Goal: Information Seeking & Learning: Find specific fact

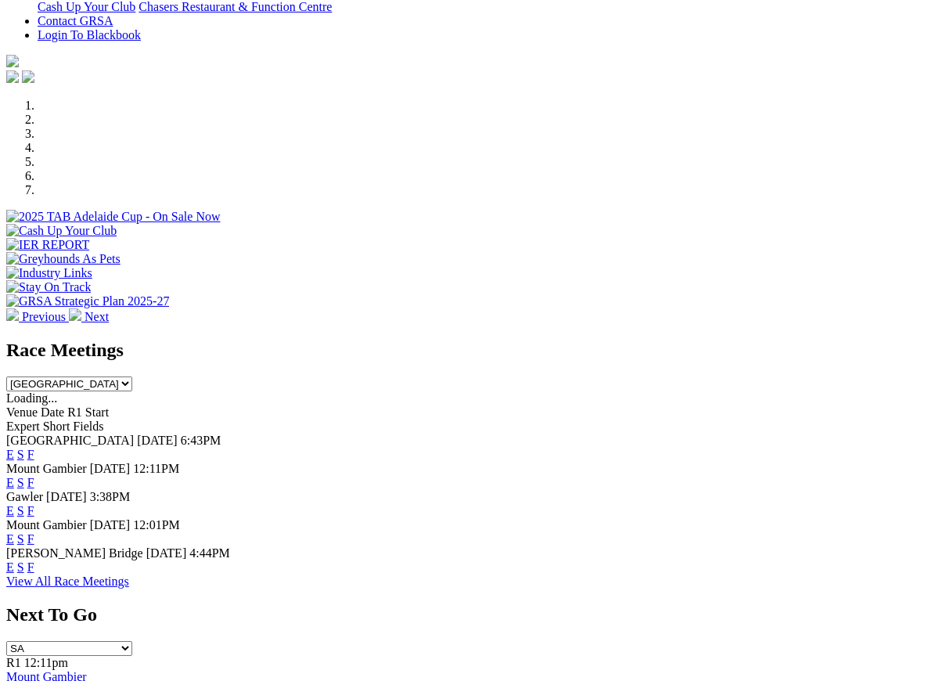
scroll to position [396, 0]
click at [34, 560] on link "F" at bounding box center [30, 566] width 7 height 13
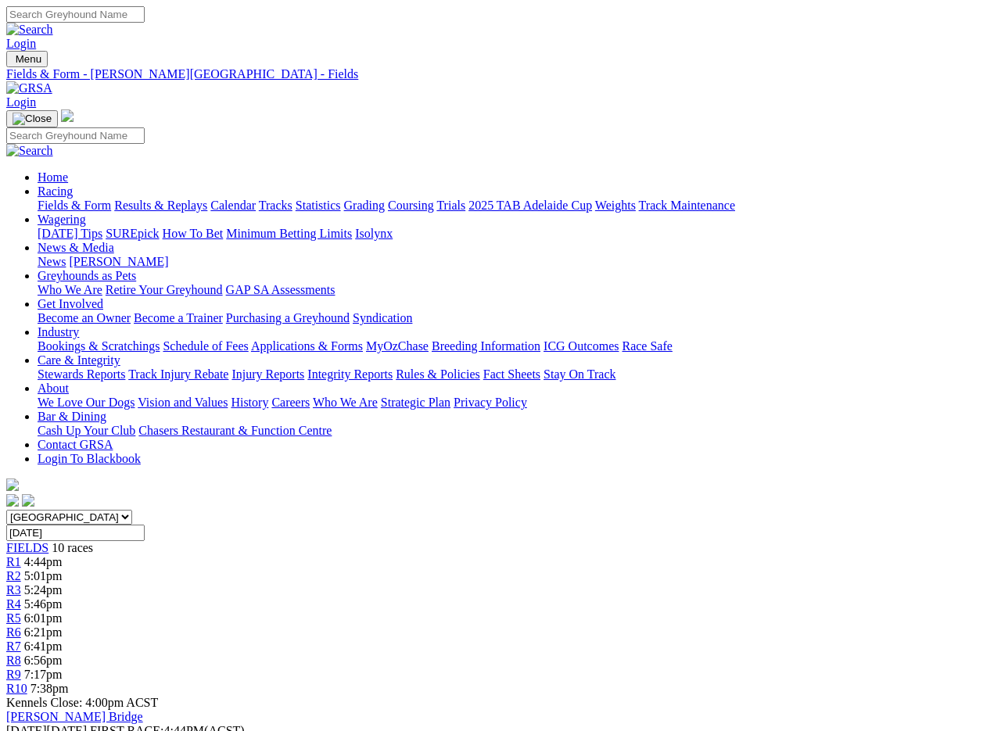
click at [55, 199] on link "Fields & Form" at bounding box center [75, 205] width 74 height 13
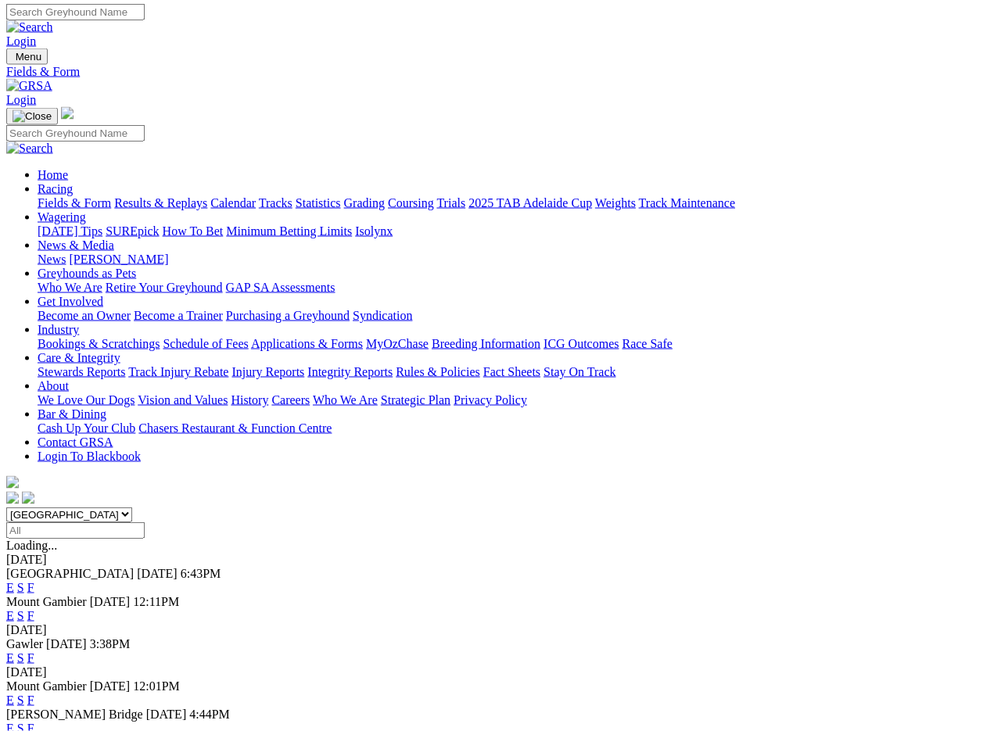
scroll to position [2, 0]
click at [34, 694] on link "F" at bounding box center [30, 700] width 7 height 13
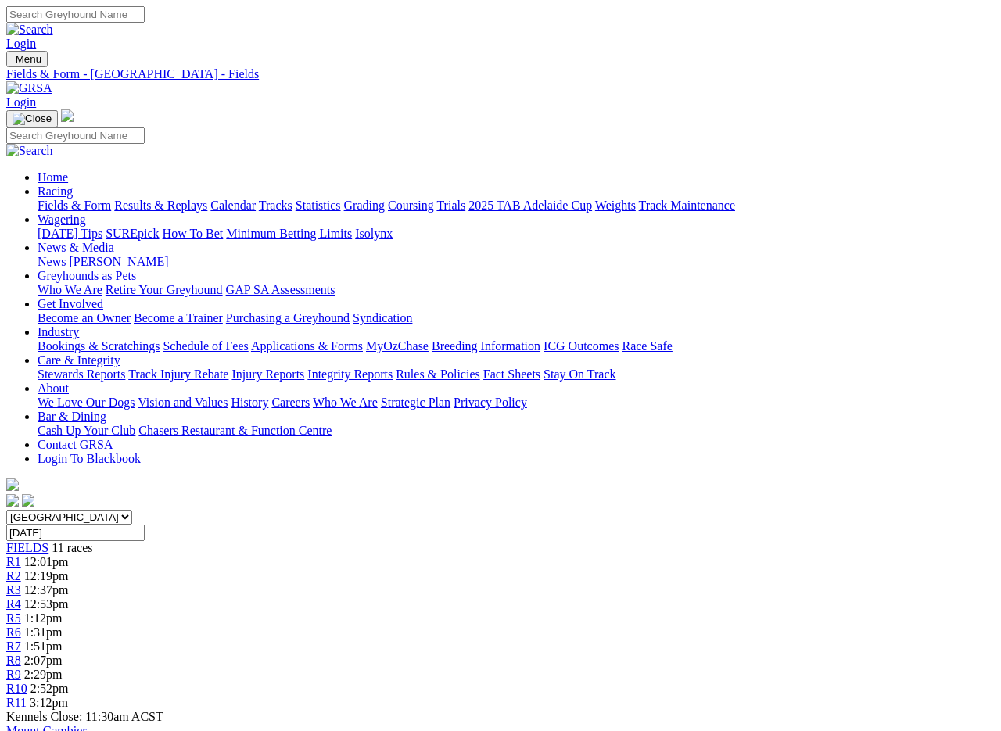
click at [195, 199] on link "Results & Replays" at bounding box center [160, 205] width 93 height 13
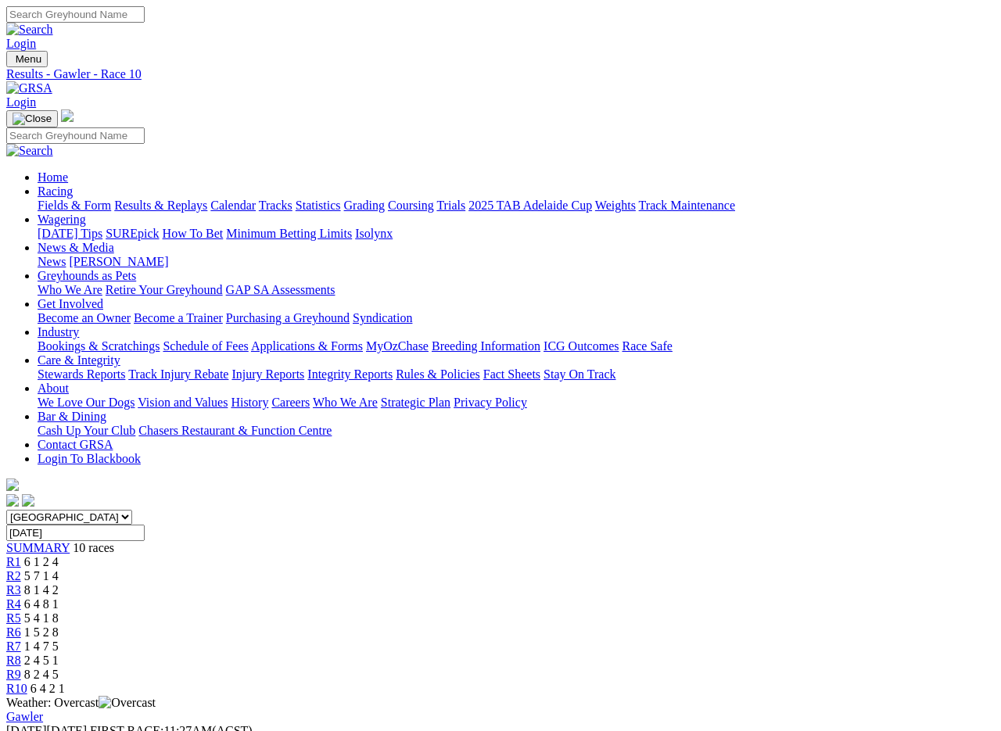
scroll to position [2, 0]
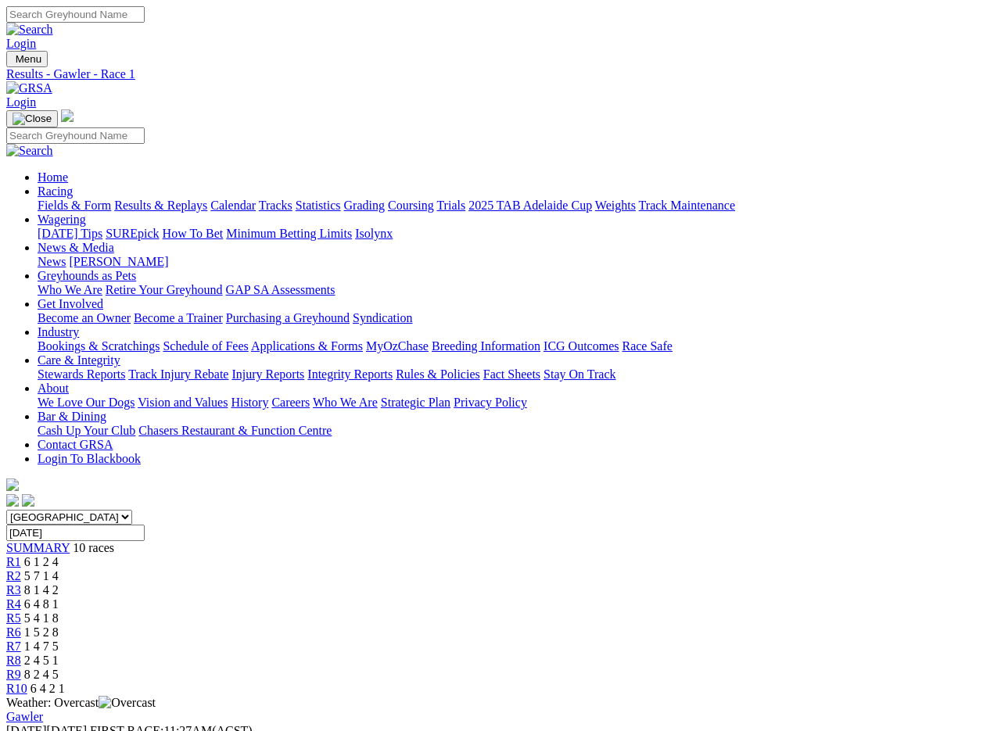
click at [120, 354] on link "Care & Integrity" at bounding box center [79, 360] width 83 height 13
click at [393, 368] on link "Integrity Reports" at bounding box center [349, 374] width 85 height 13
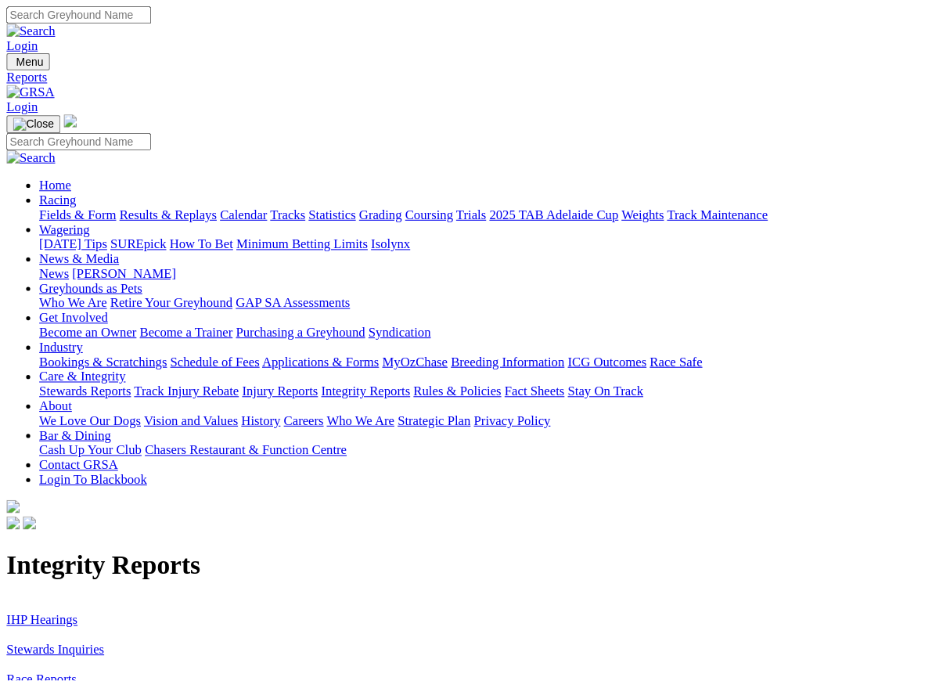
scroll to position [1, 0]
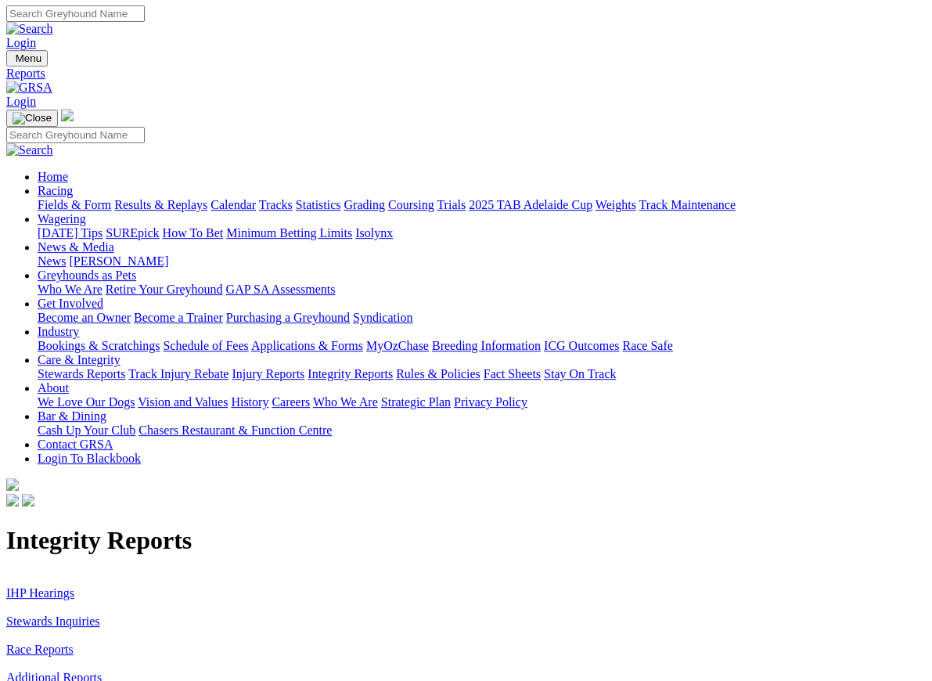
click at [35, 586] on link "IHP Hearings" at bounding box center [40, 592] width 68 height 13
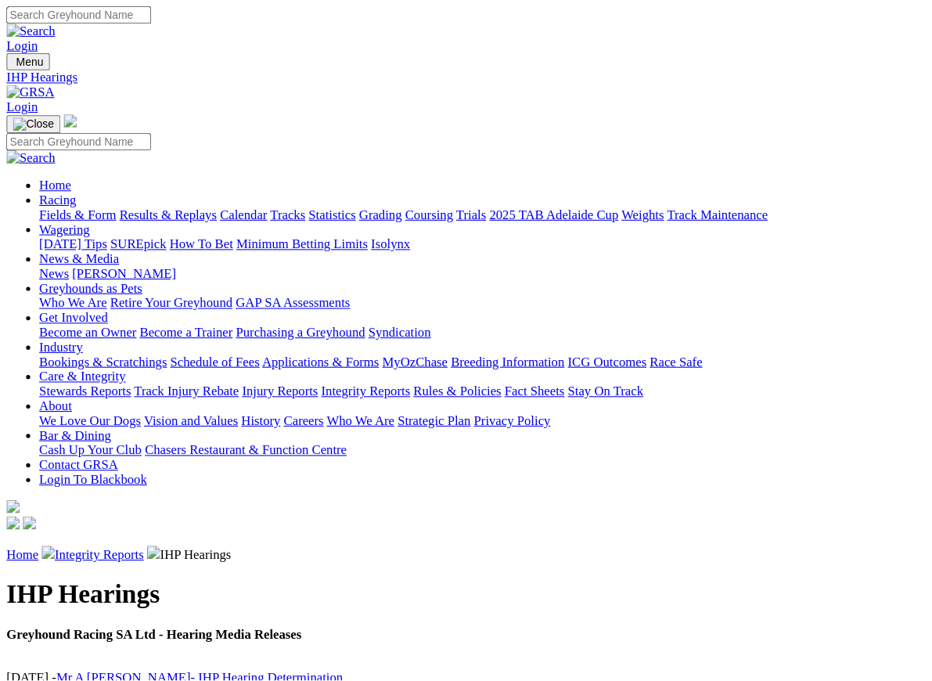
scroll to position [1, 0]
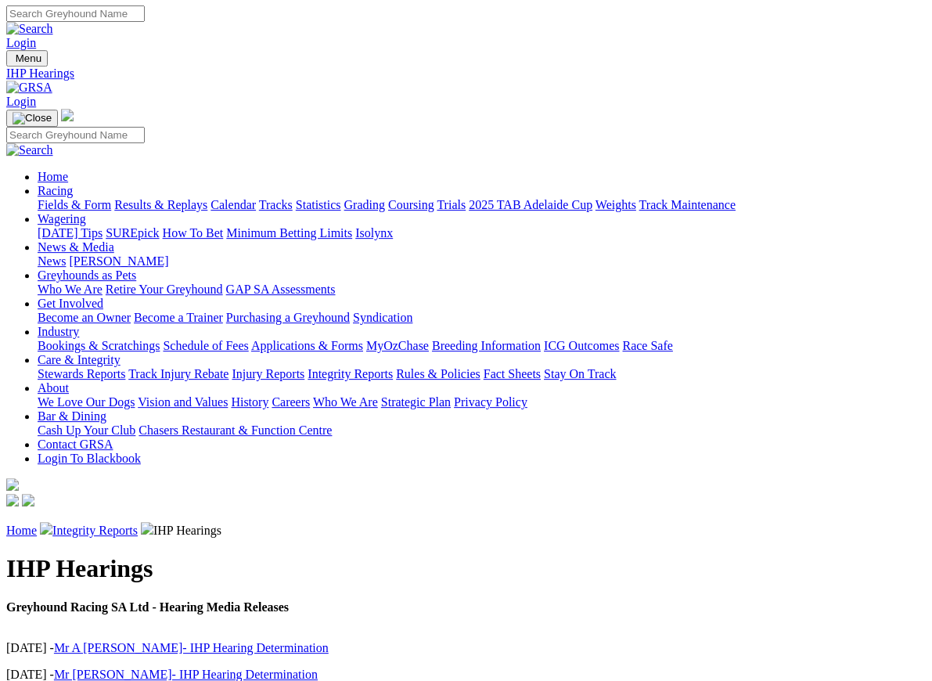
click at [12, 522] on div "Home Integrity Reports IHP Hearings" at bounding box center [465, 530] width 919 height 16
click at [26, 523] on link "Home" at bounding box center [21, 529] width 31 height 13
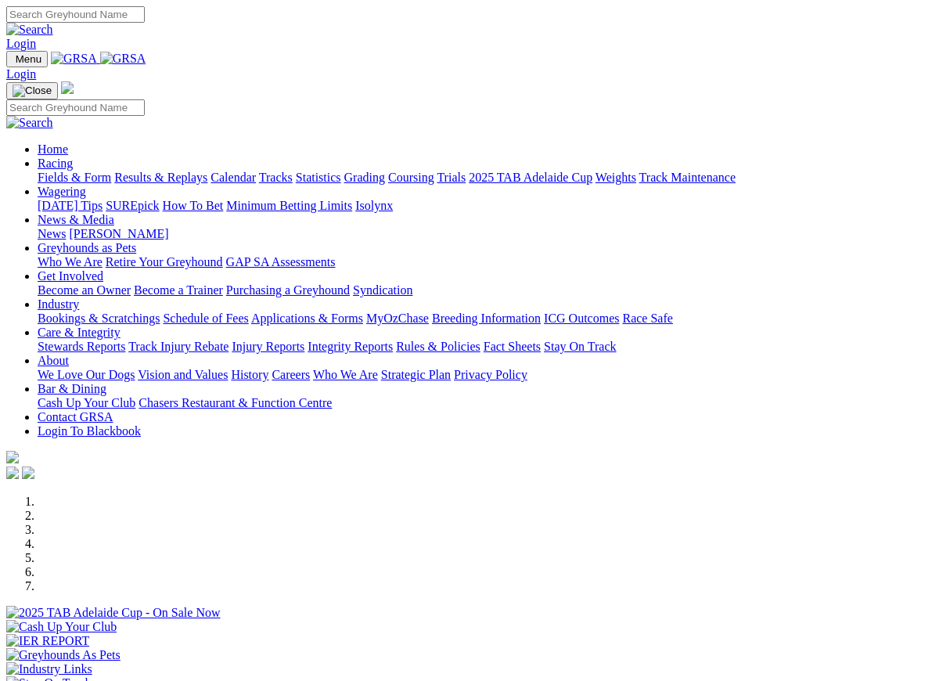
scroll to position [1, 0]
click at [393, 339] on link "Integrity Reports" at bounding box center [349, 345] width 85 height 13
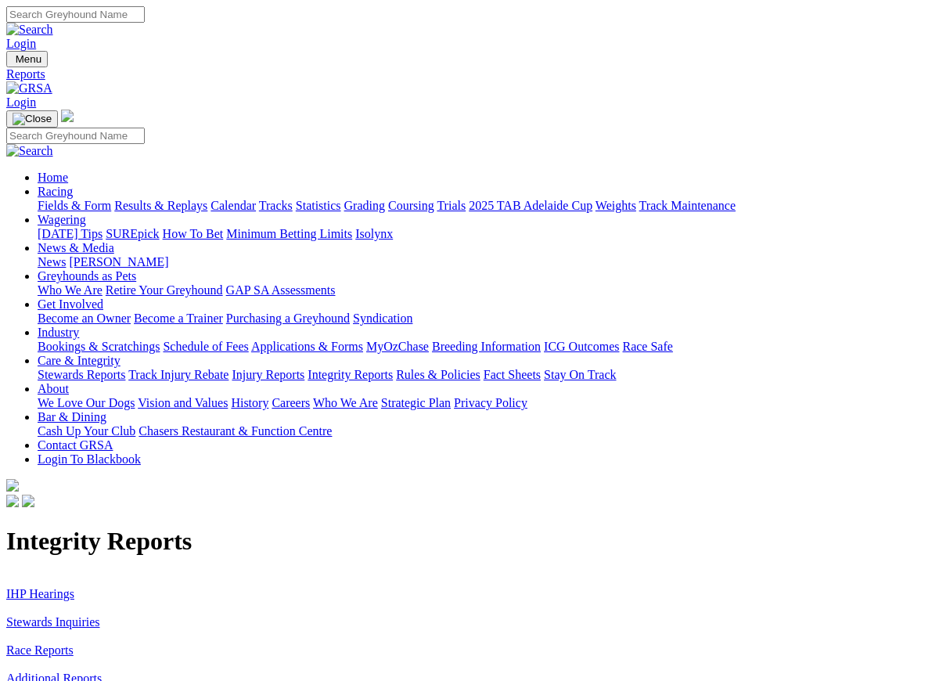
scroll to position [1, 0]
click at [27, 614] on link "Stewards Inquiries" at bounding box center [53, 620] width 94 height 13
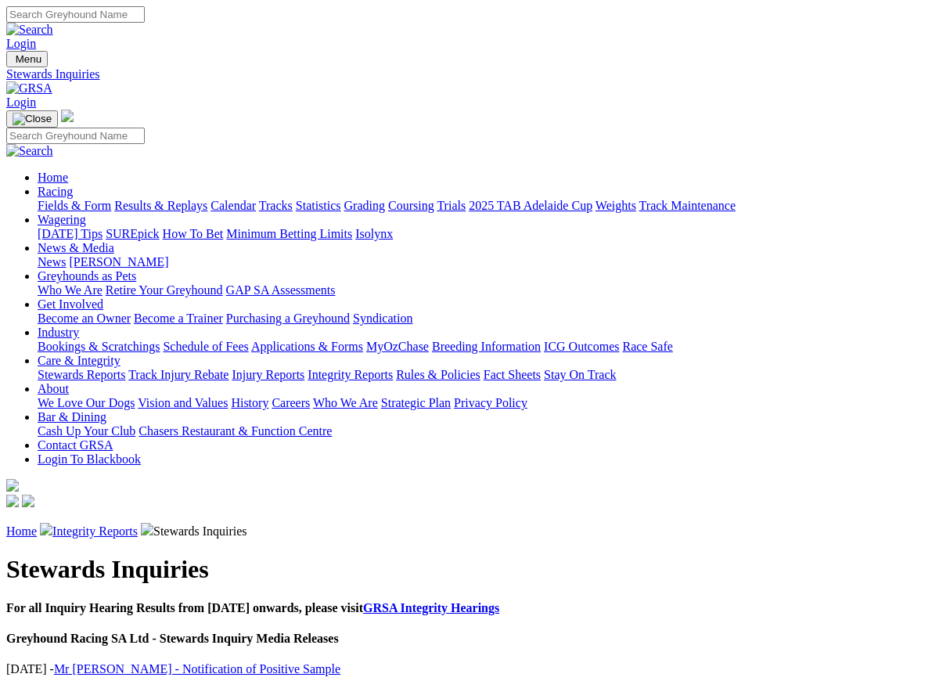
scroll to position [1, 0]
click at [158, 661] on link "Mr [PERSON_NAME] - Notification of Positive Sample" at bounding box center [197, 667] width 286 height 13
